Goal: Browse casually

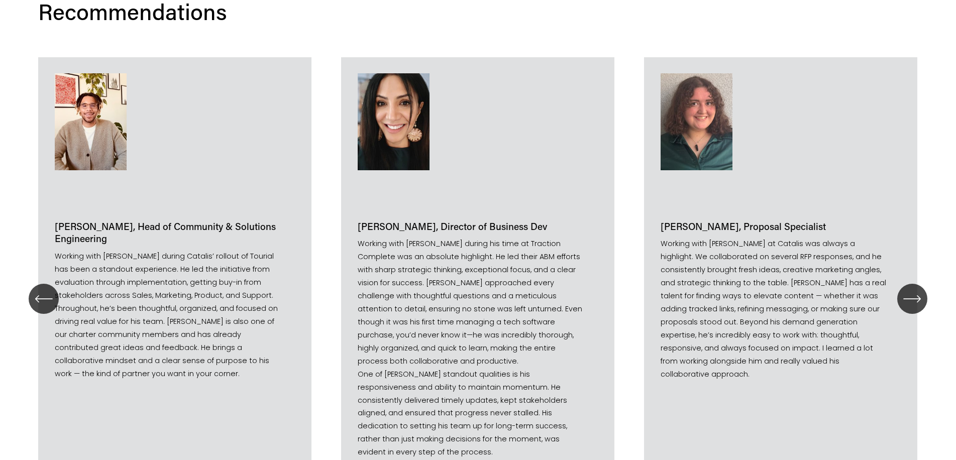
scroll to position [1055, 0]
click at [908, 291] on icon "\a \a \a Next\a \a" at bounding box center [912, 298] width 18 height 18
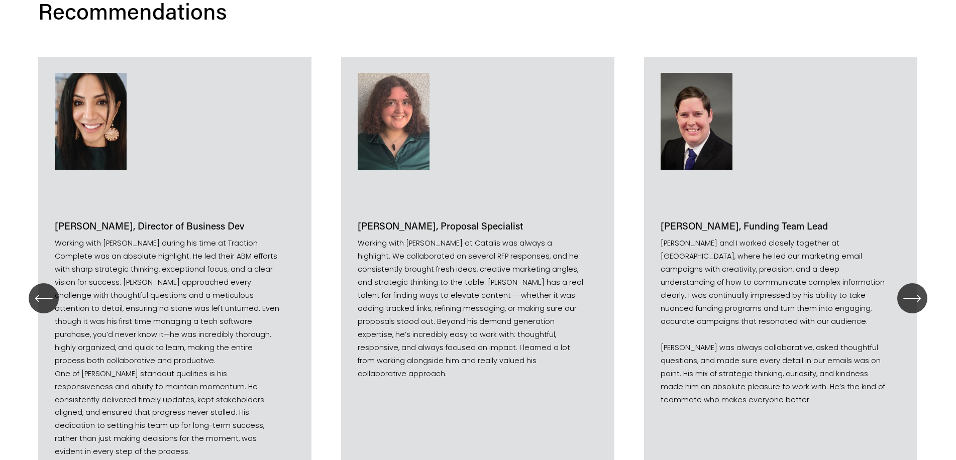
click at [908, 291] on icon "\a \a \a Next\a \a" at bounding box center [912, 298] width 18 height 18
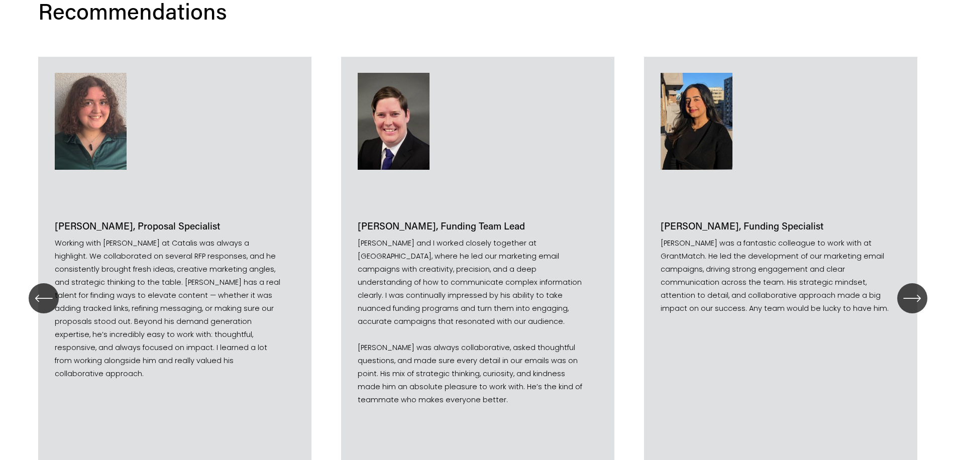
click at [909, 292] on icon "\a \a \a Next\a \a" at bounding box center [912, 298] width 18 height 18
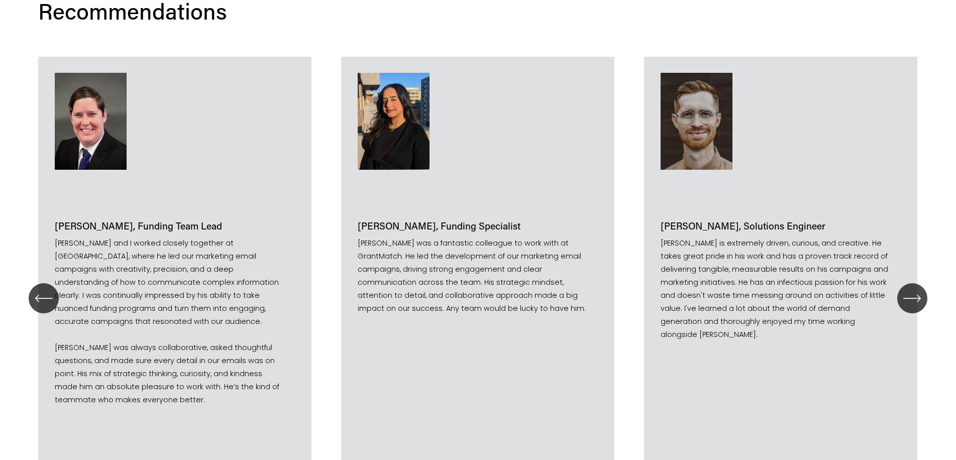
click at [909, 292] on icon "\a \a \a Next\a \a" at bounding box center [912, 298] width 18 height 18
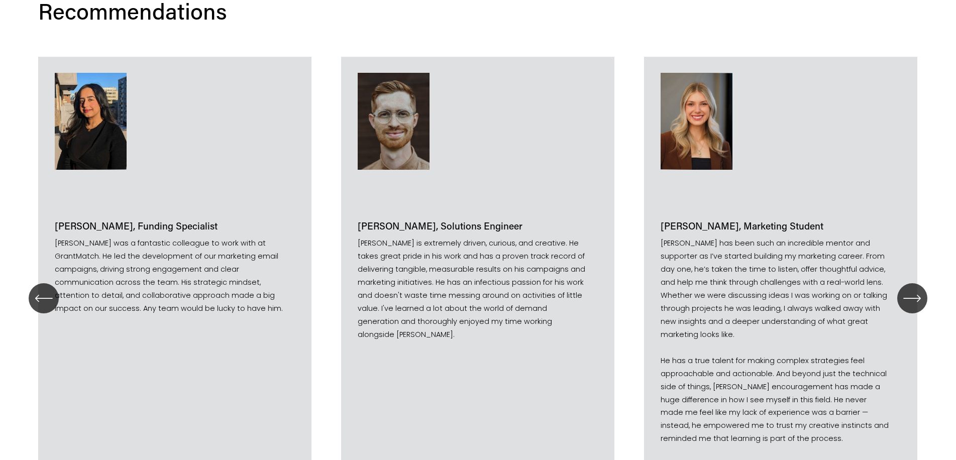
click at [909, 292] on icon "\a \a \a Next\a \a" at bounding box center [912, 298] width 18 height 18
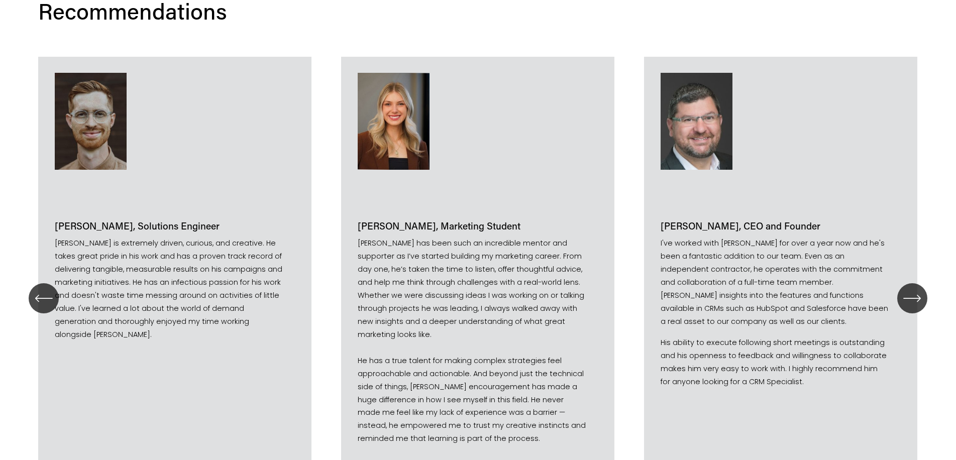
click at [909, 292] on icon "\a \a \a Next\a \a" at bounding box center [912, 298] width 18 height 18
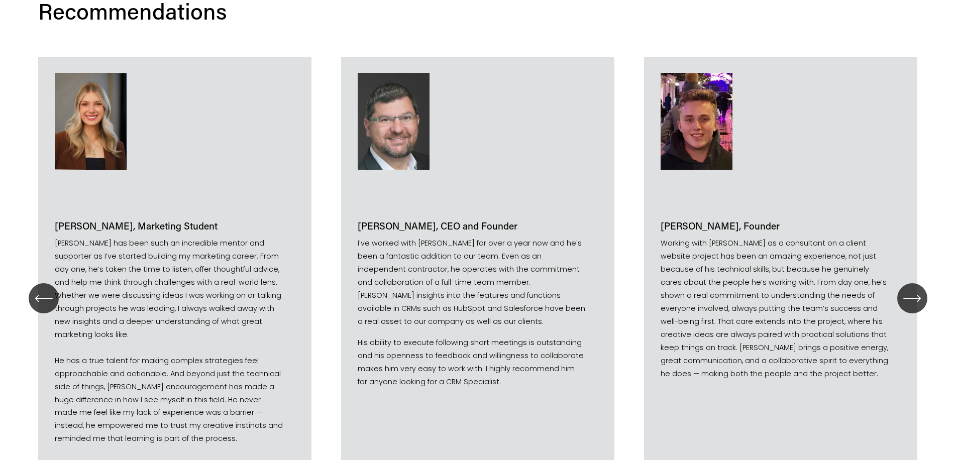
click at [915, 289] on icon "\a \a \a Next\a \a" at bounding box center [912, 298] width 18 height 18
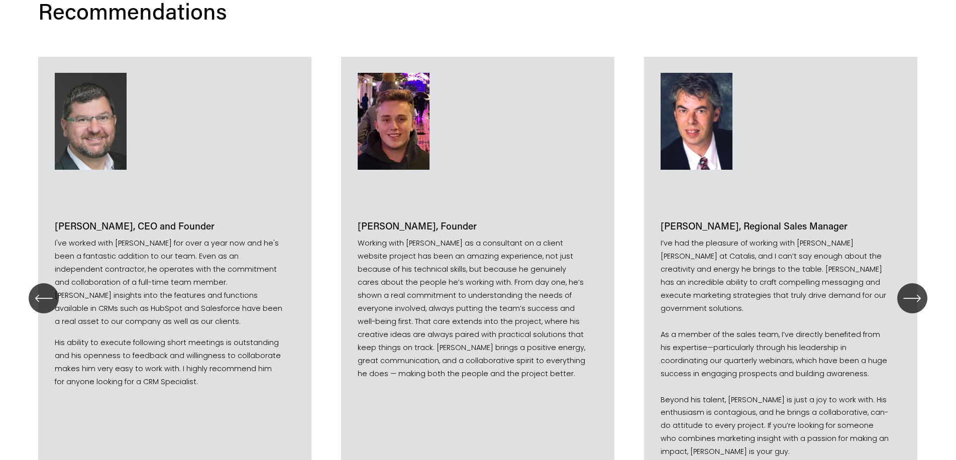
click at [916, 289] on icon "\a \a \a Next\a \a" at bounding box center [912, 298] width 18 height 18
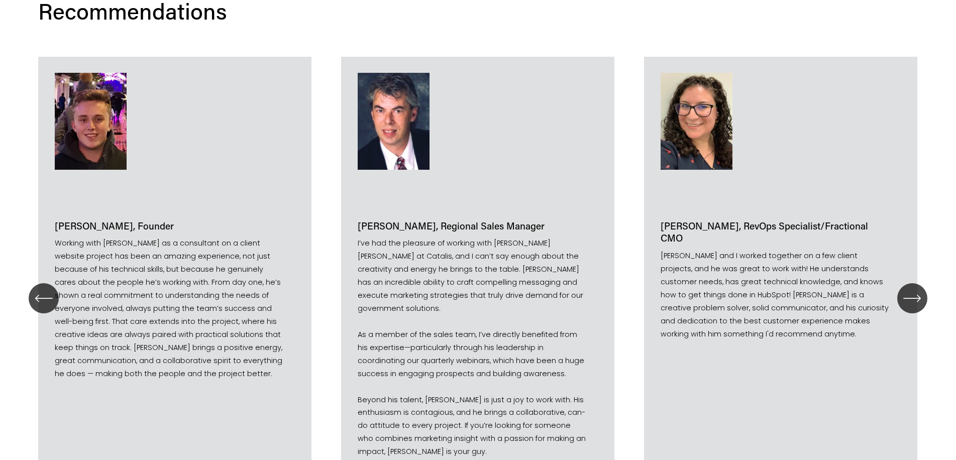
click at [916, 289] on icon "\a \a \a Next\a \a" at bounding box center [912, 298] width 18 height 18
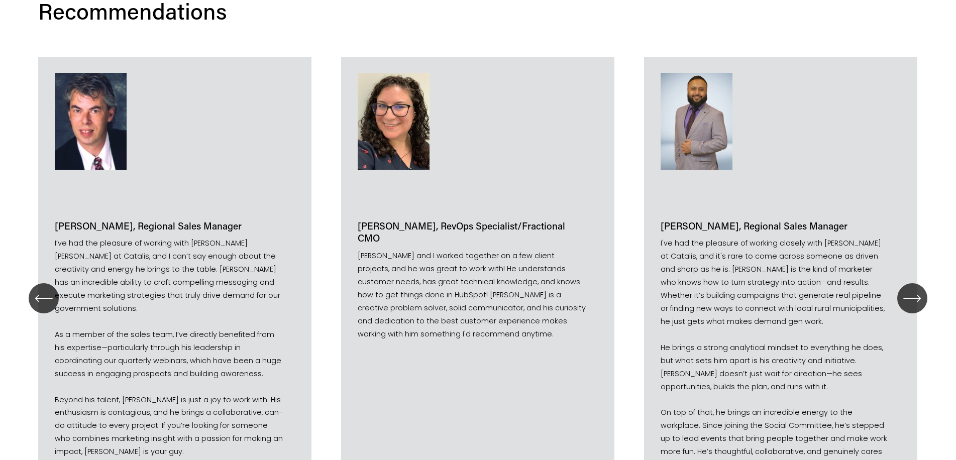
click at [916, 289] on icon "\a \a \a Next\a \a" at bounding box center [912, 298] width 18 height 18
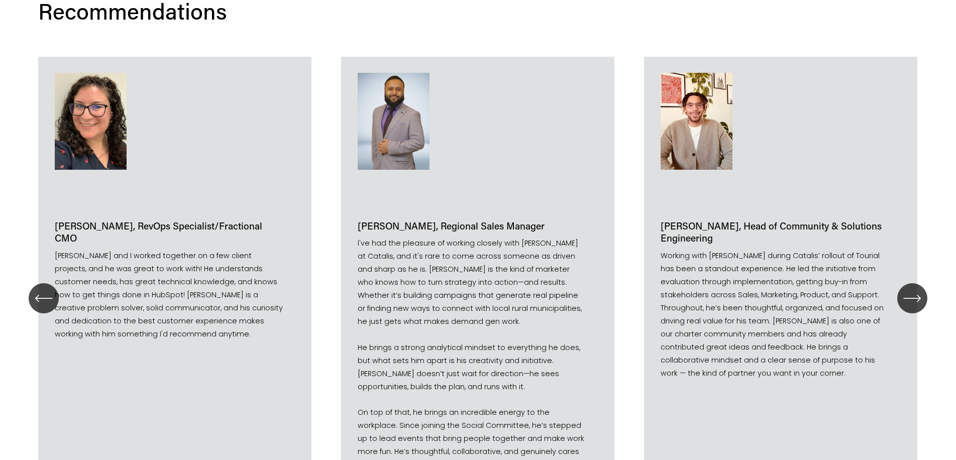
click at [916, 289] on icon "\a \a \a Next\a \a" at bounding box center [912, 298] width 18 height 18
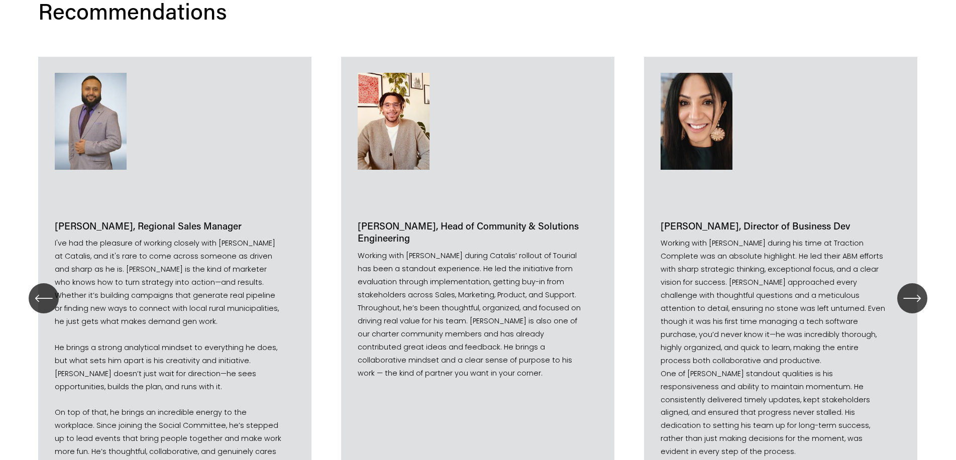
click at [916, 289] on icon "\a \a \a Next\a \a" at bounding box center [912, 298] width 18 height 18
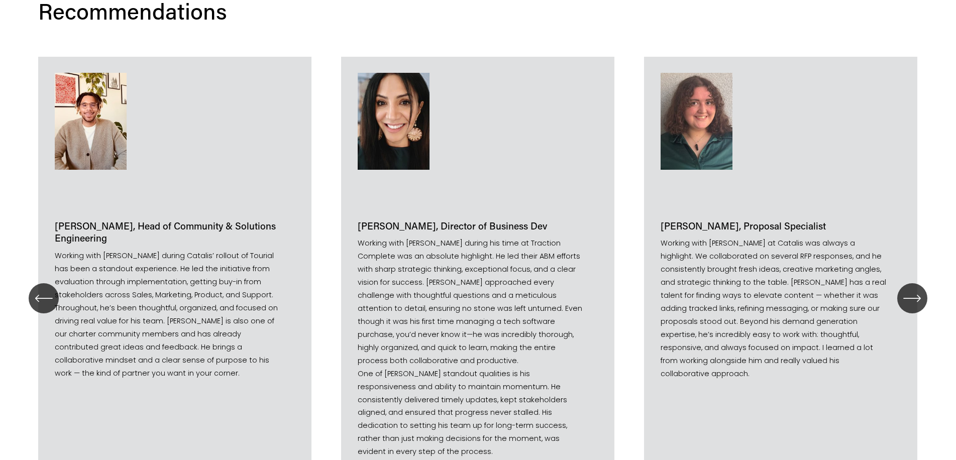
click at [916, 289] on icon "\a \a \a Next\a \a" at bounding box center [912, 298] width 18 height 18
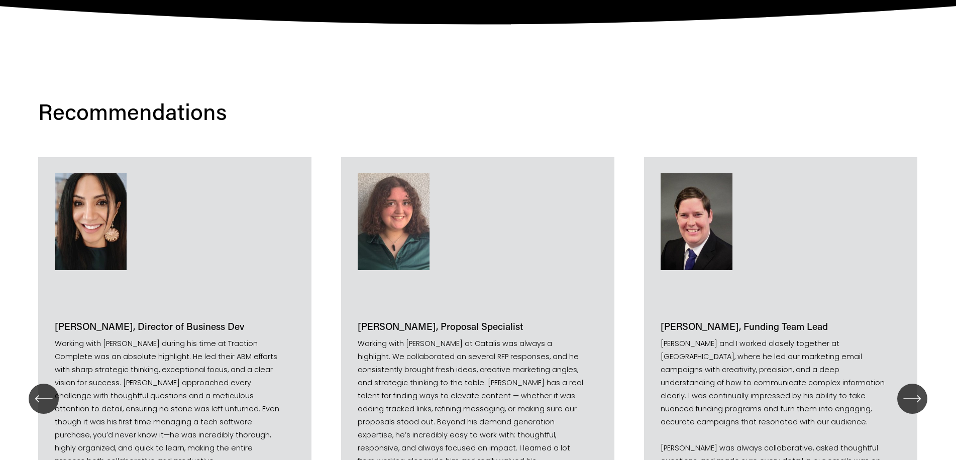
scroll to position [1205, 0]
